Goal: Task Accomplishment & Management: Use online tool/utility

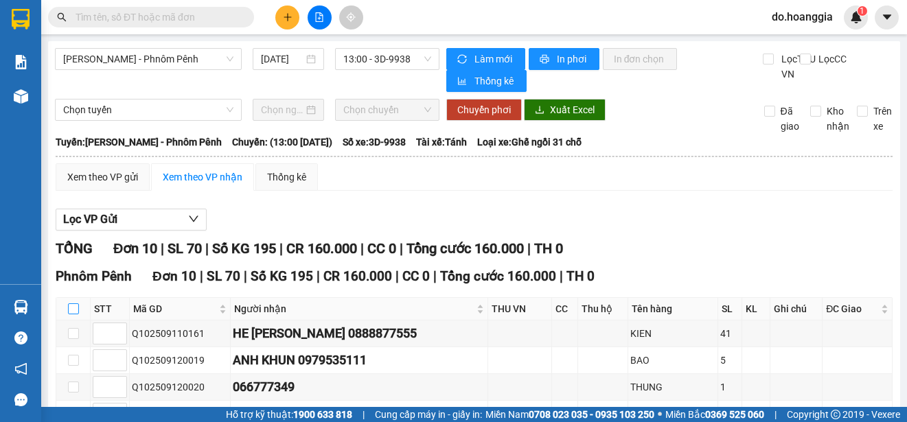
click at [76, 312] on input "checkbox" at bounding box center [73, 308] width 11 height 11
checkbox input "true"
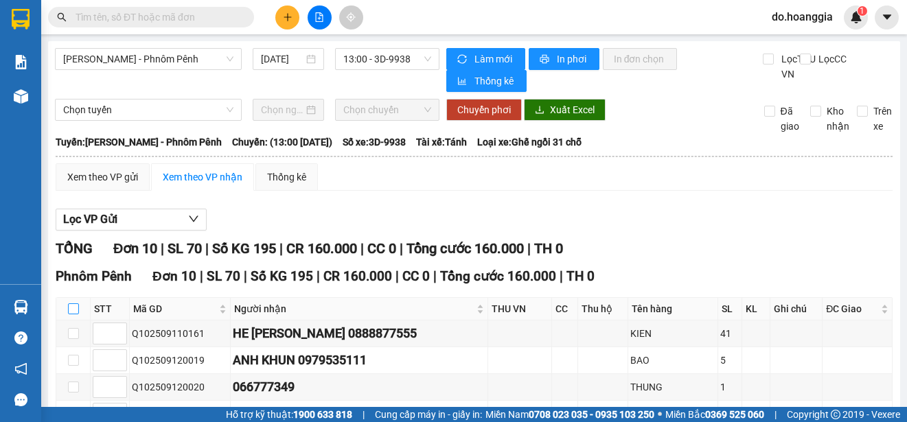
checkbox input "true"
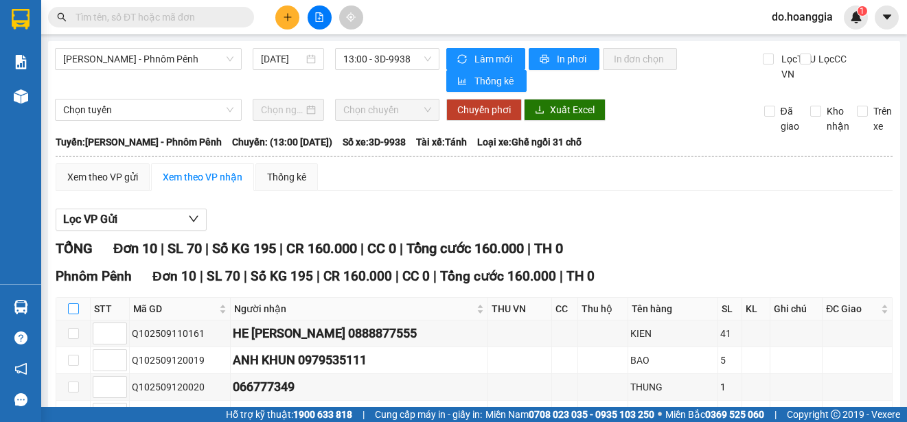
checkbox input "true"
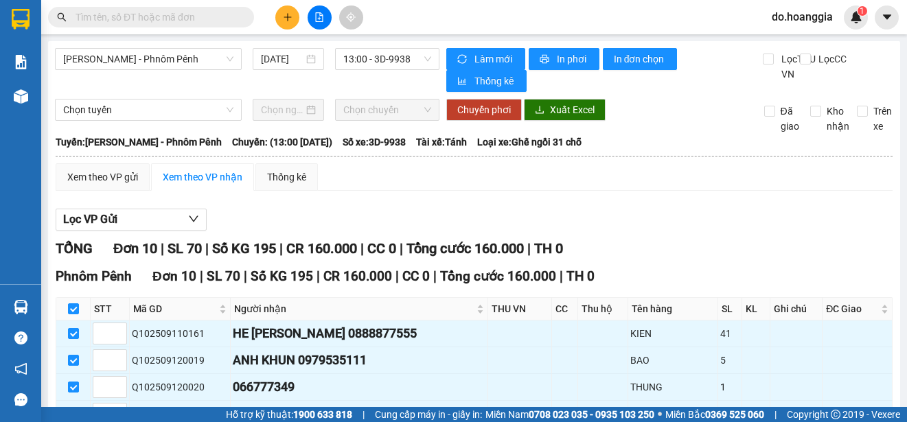
scroll to position [257, 0]
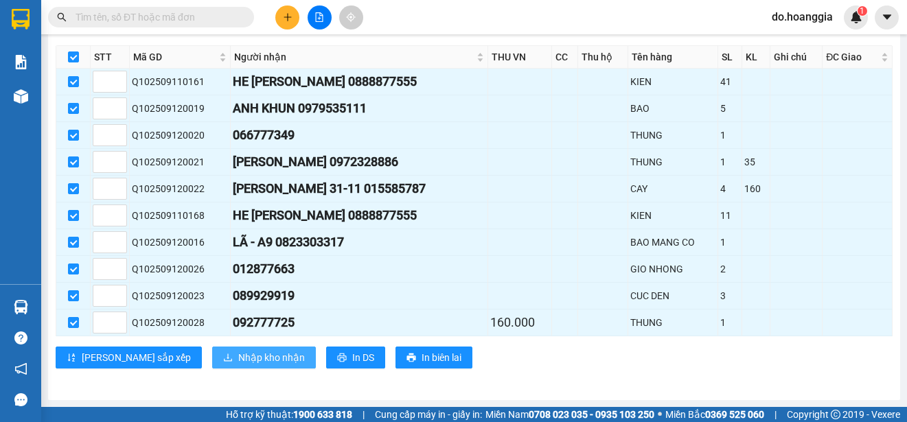
click at [238, 358] on span "Nhập kho nhận" at bounding box center [271, 357] width 67 height 15
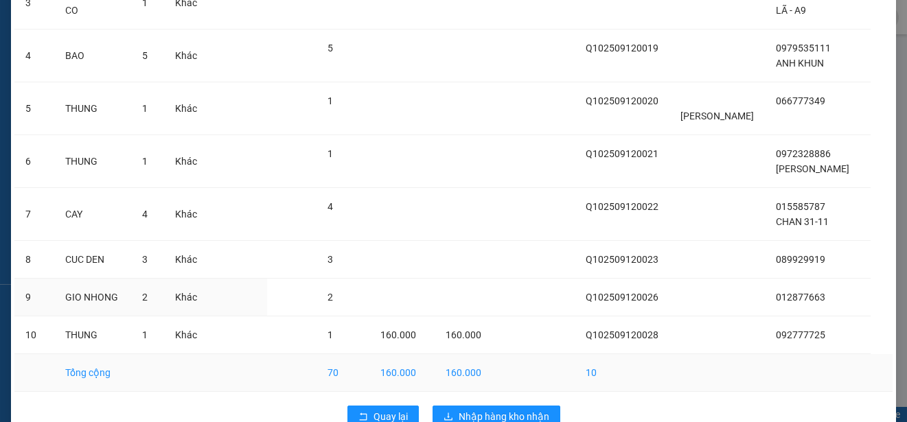
scroll to position [277, 0]
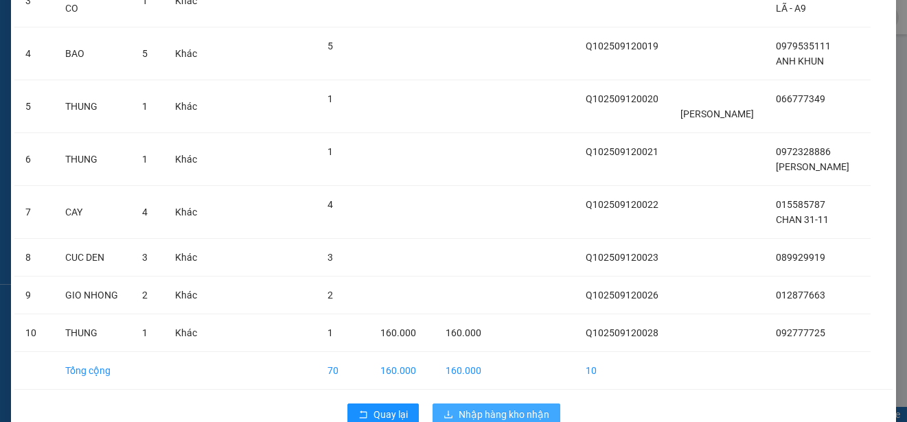
click at [485, 407] on span "Nhập hàng kho nhận" at bounding box center [504, 414] width 91 height 15
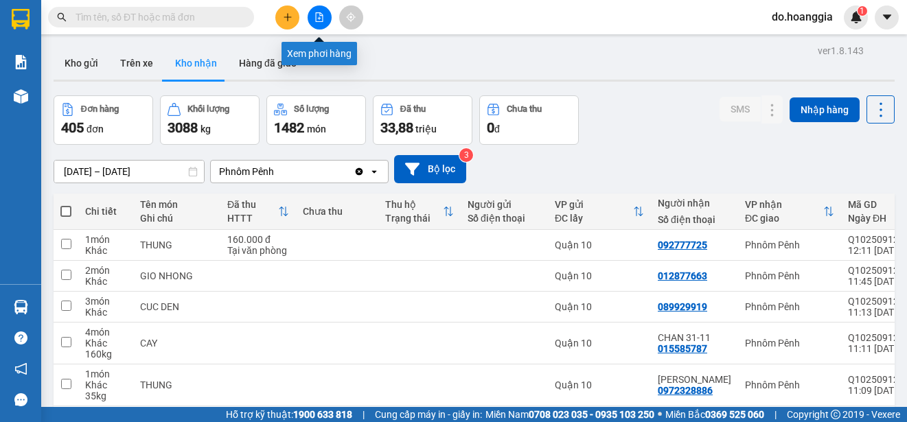
click at [319, 18] on icon "file-add" at bounding box center [320, 17] width 8 height 10
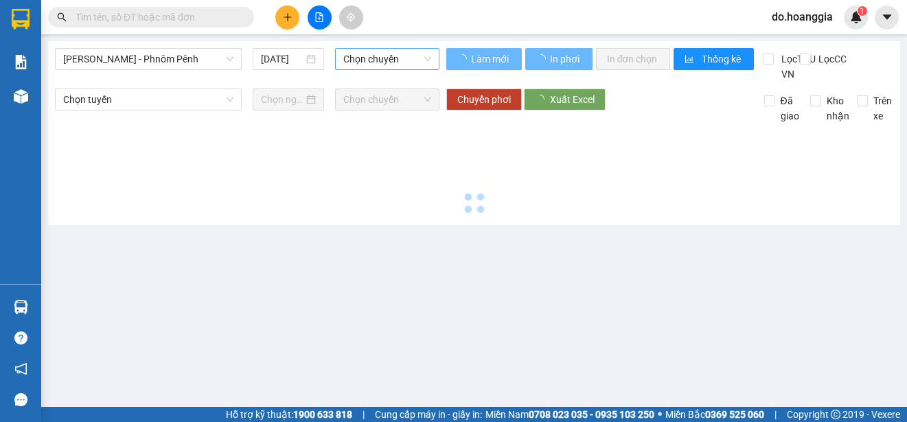
type input "[DATE]"
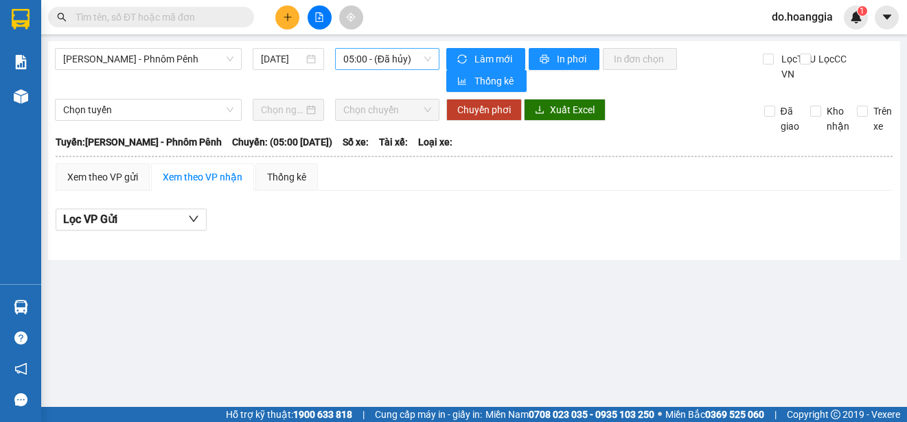
click at [367, 60] on span "05:00 - (Đã hủy)" at bounding box center [387, 59] width 88 height 21
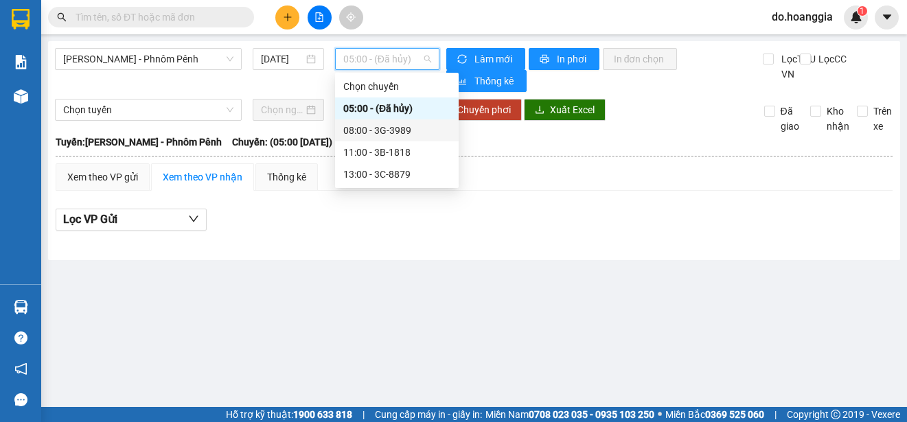
click at [400, 126] on div "08:00 - 3G-3989" at bounding box center [396, 130] width 107 height 15
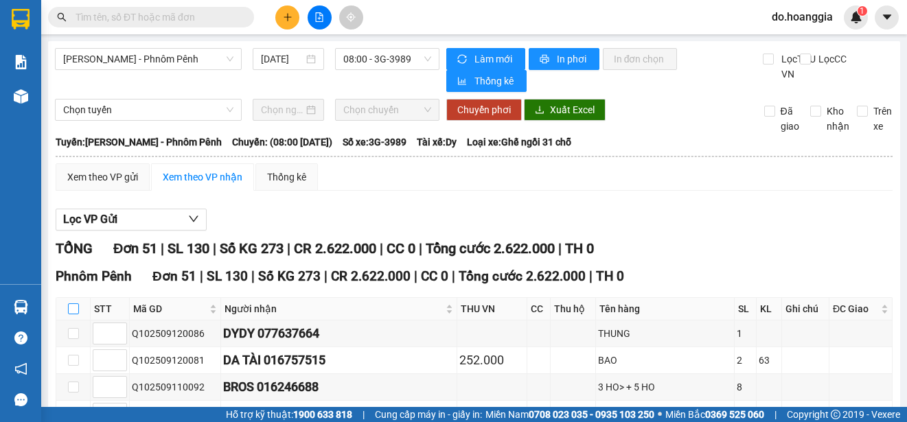
click at [73, 313] on input "checkbox" at bounding box center [73, 308] width 11 height 11
checkbox input "true"
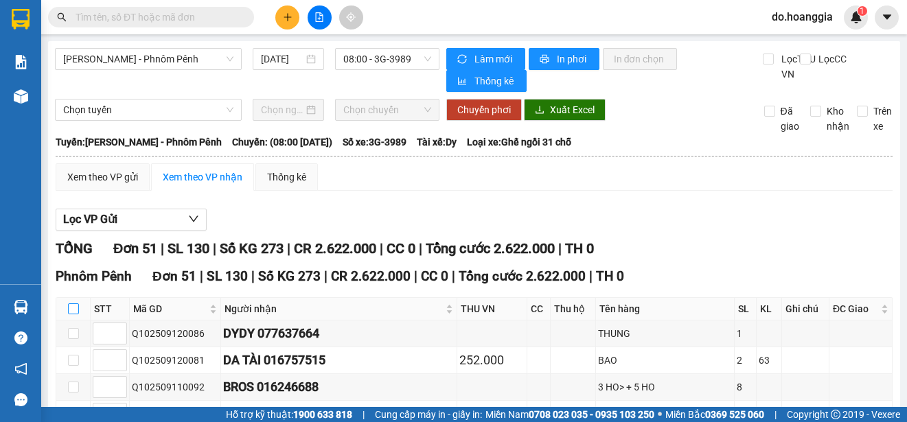
checkbox input "true"
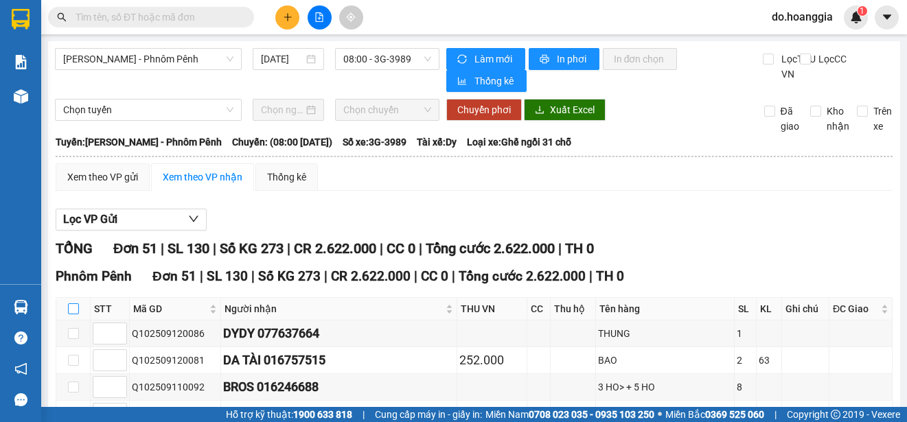
checkbox input "true"
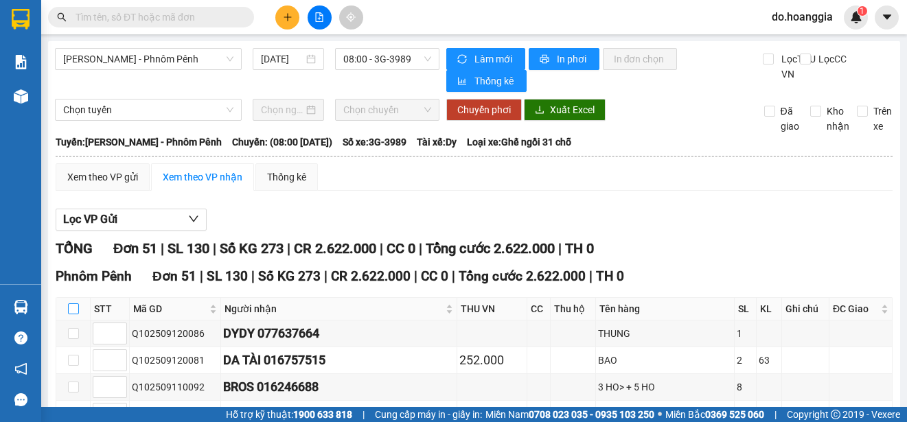
checkbox input "true"
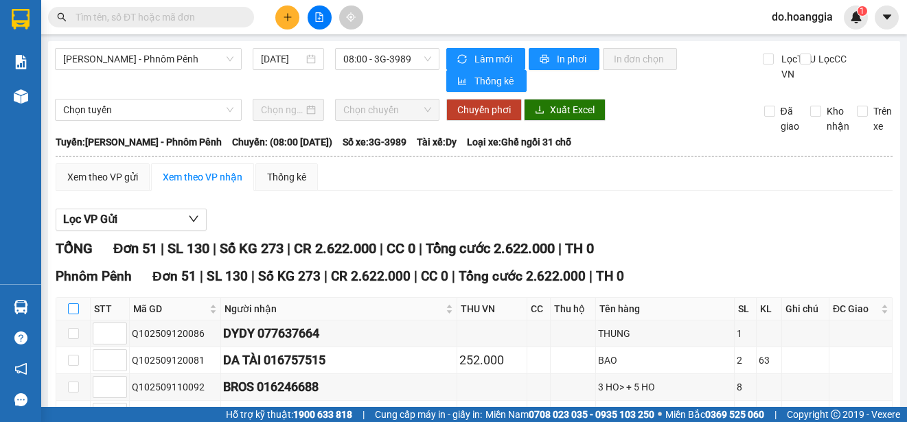
checkbox input "true"
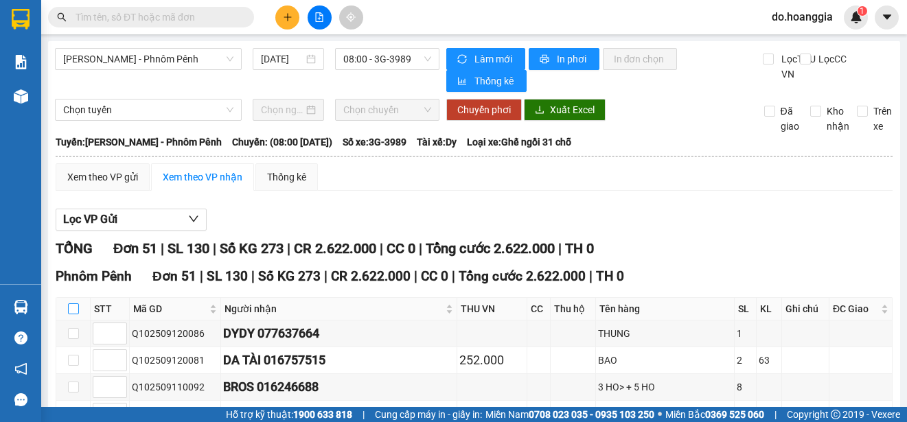
checkbox input "true"
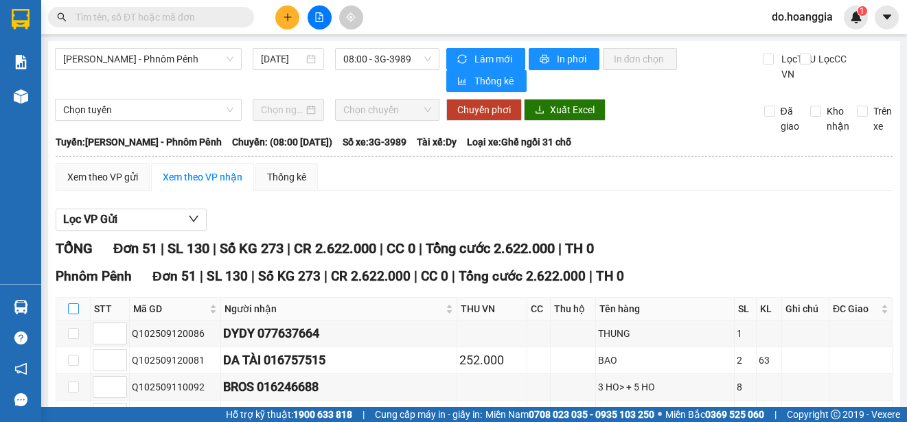
checkbox input "true"
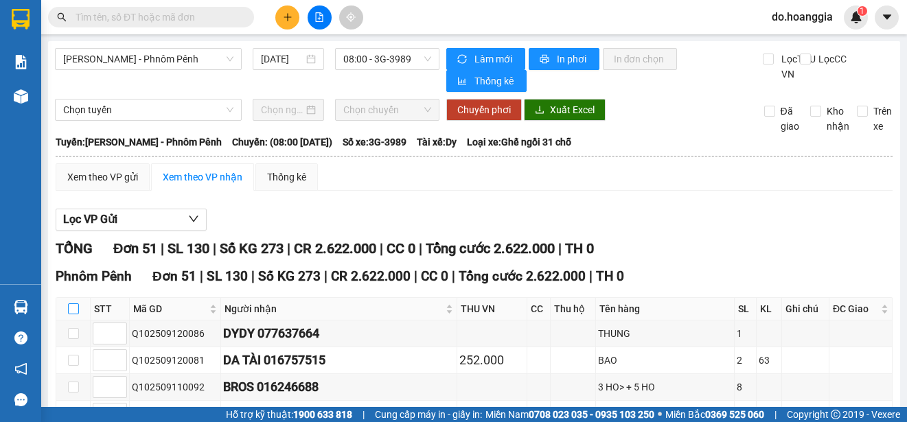
checkbox input "true"
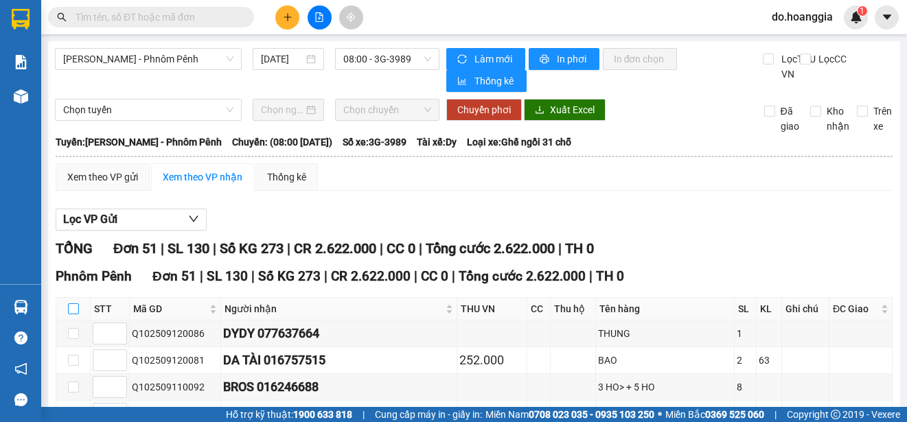
checkbox input "true"
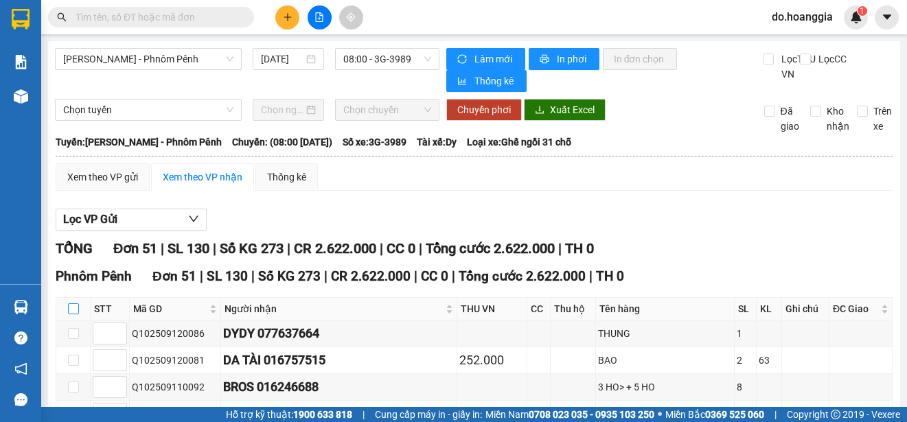
checkbox input "true"
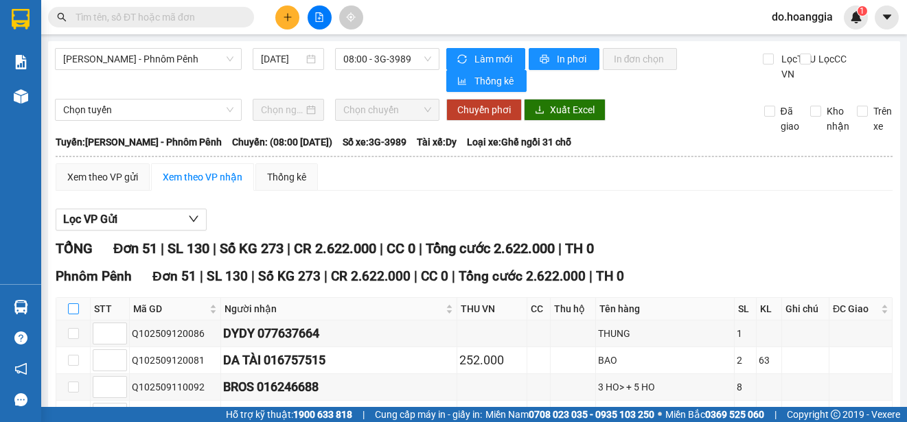
checkbox input "true"
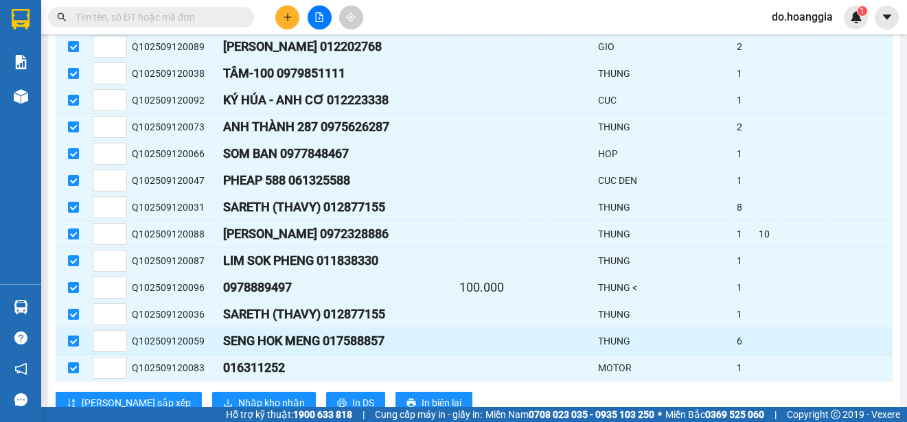
scroll to position [1355, 0]
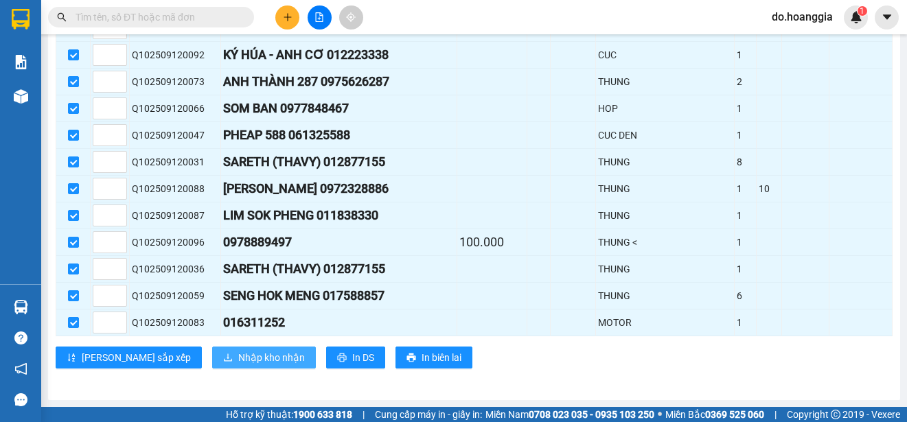
click at [213, 350] on button "Nhập kho nhận" at bounding box center [264, 358] width 104 height 22
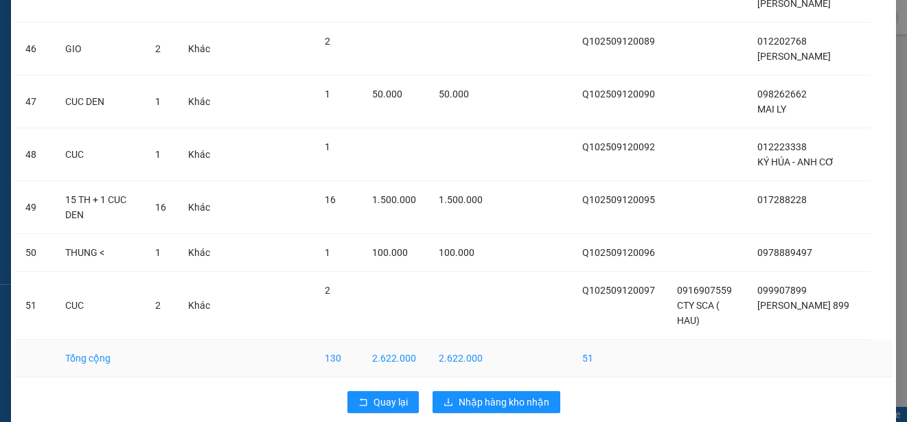
scroll to position [2520, 0]
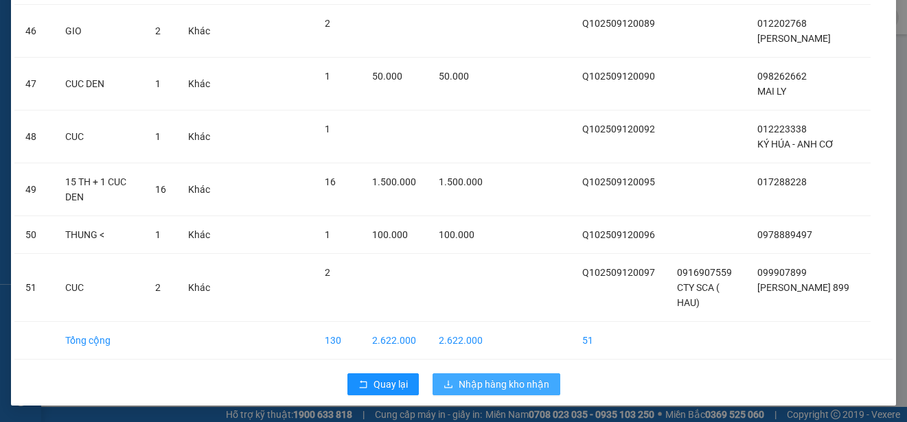
click at [511, 387] on span "Nhập hàng kho nhận" at bounding box center [504, 384] width 91 height 15
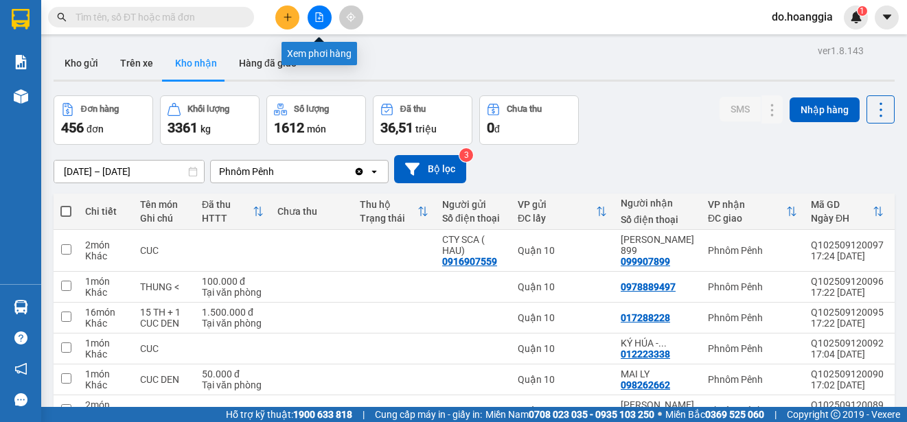
click at [320, 15] on icon "file-add" at bounding box center [320, 17] width 8 height 10
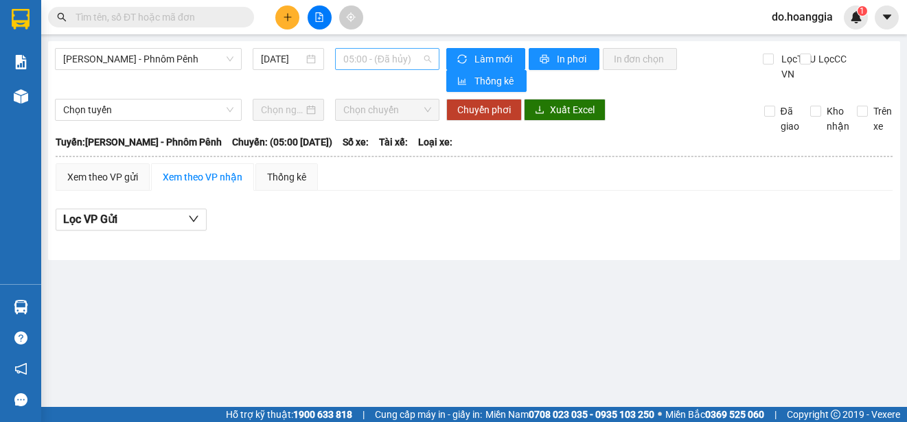
click at [387, 56] on span "05:00 - (Đã hủy)" at bounding box center [387, 59] width 88 height 21
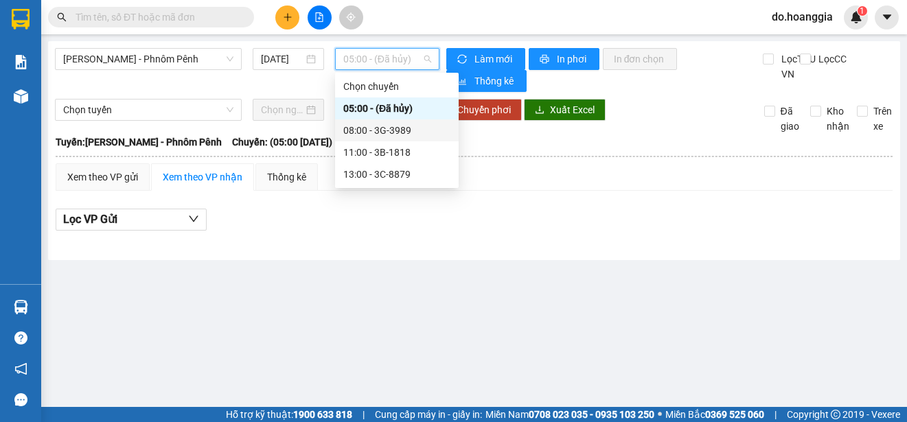
click at [404, 129] on div "08:00 - 3G-3989" at bounding box center [396, 130] width 107 height 15
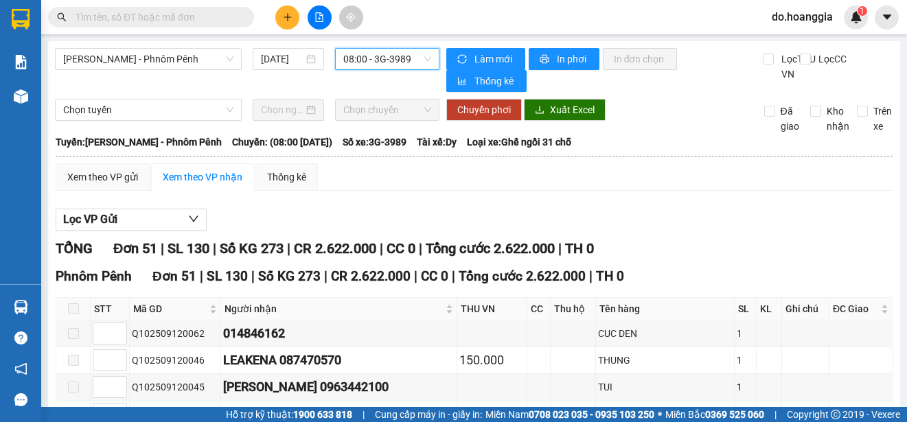
click at [385, 55] on span "08:00 - 3G-3989" at bounding box center [387, 59] width 88 height 21
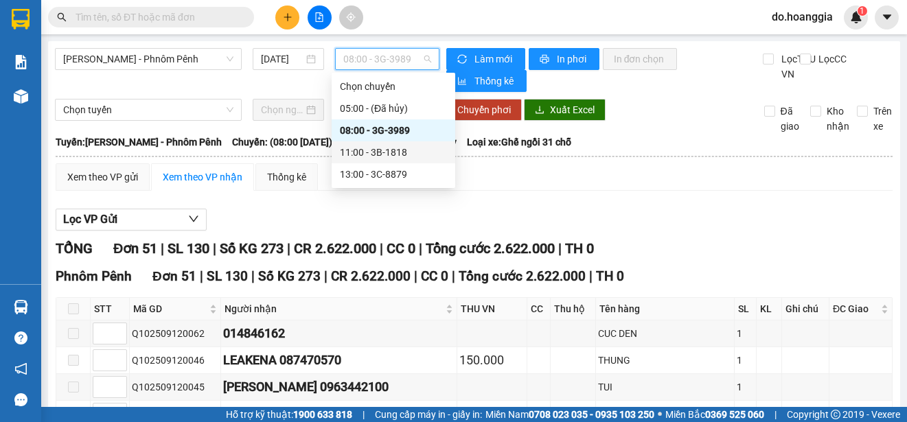
click at [385, 152] on div "11:00 - 3B-1818" at bounding box center [393, 152] width 107 height 15
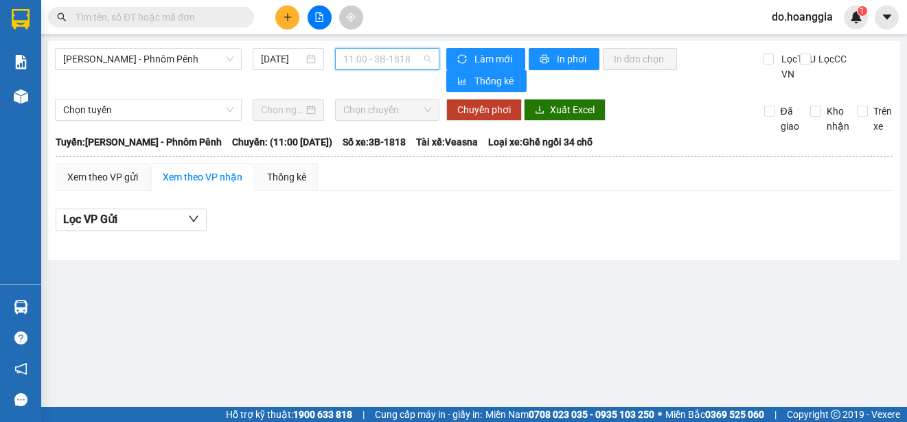
click at [393, 56] on span "11:00 - 3B-1818" at bounding box center [387, 59] width 88 height 21
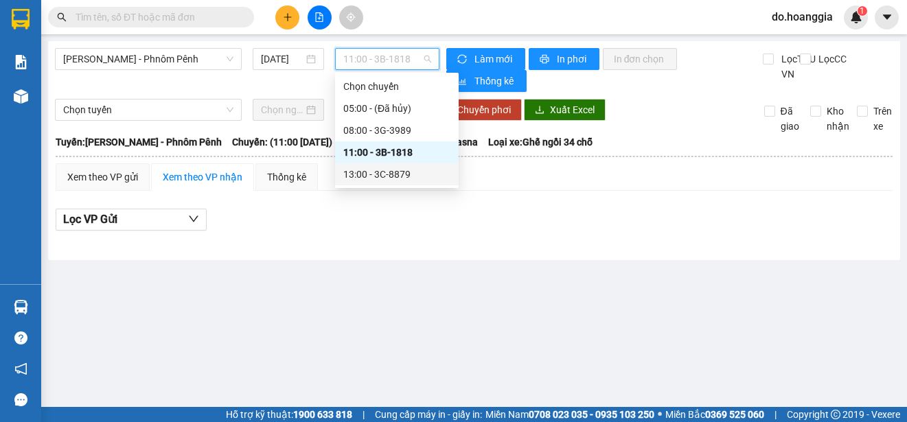
click at [399, 171] on div "13:00 - 3C-8879" at bounding box center [396, 174] width 107 height 15
